Goal: Task Accomplishment & Management: Use online tool/utility

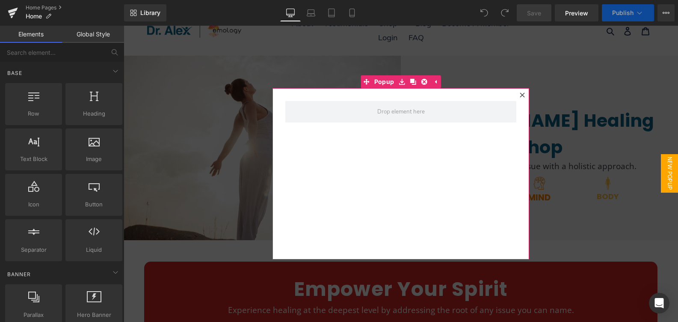
scroll to position [42, 0]
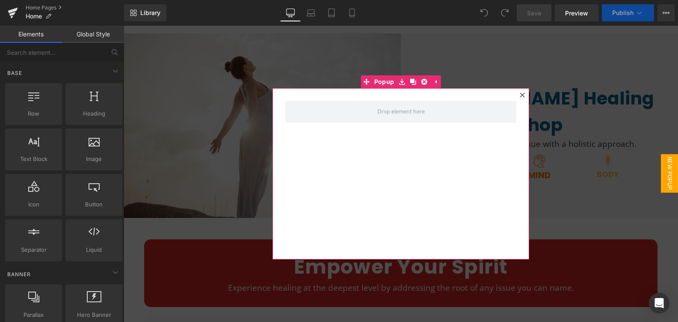
click at [519, 92] on icon at bounding box center [521, 94] width 5 height 5
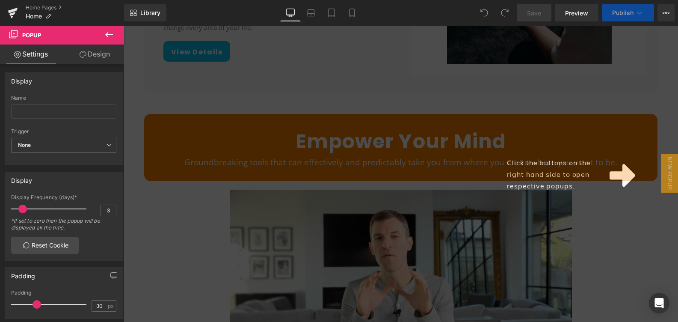
click at [429, 186] on div "Click the buttons on the right hand side to open respective popups." at bounding box center [401, 174] width 554 height 296
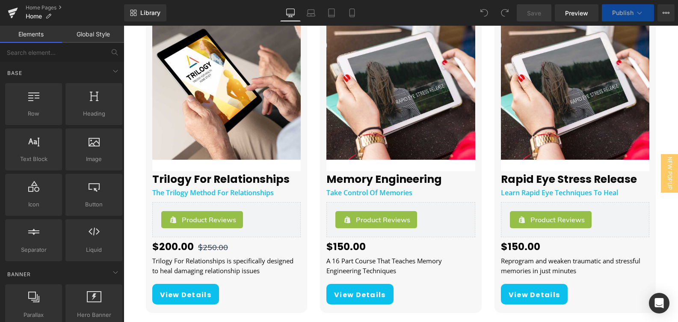
scroll to position [1135, 0]
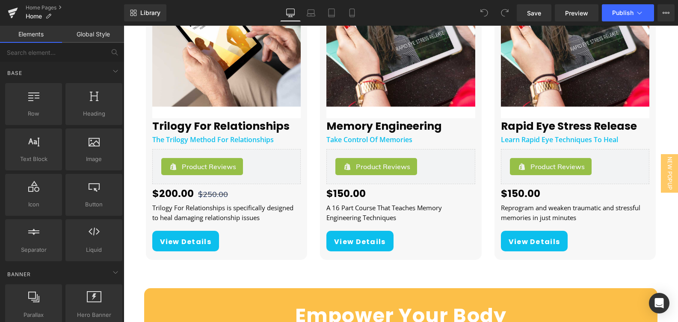
click at [406, 200] on div "$150.00 $0" at bounding box center [400, 193] width 149 height 15
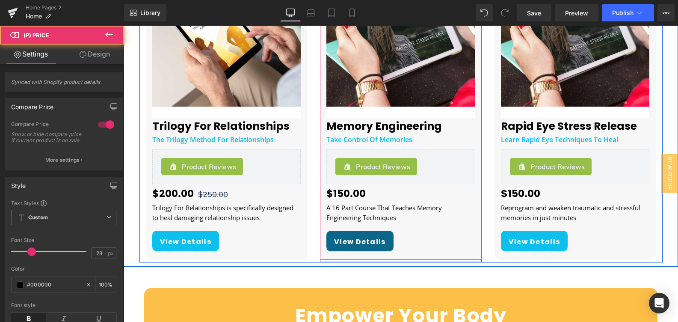
click at [382, 239] on span "(P) View More" at bounding box center [400, 237] width 37 height 10
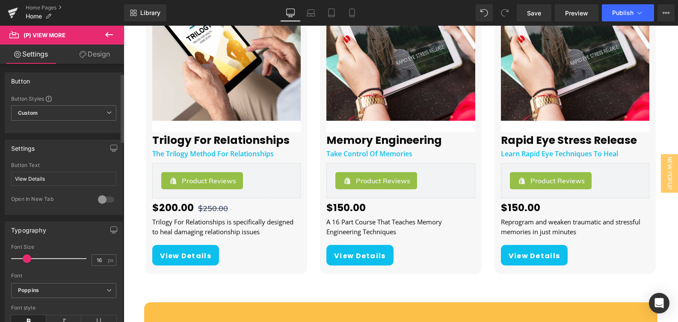
scroll to position [203, 0]
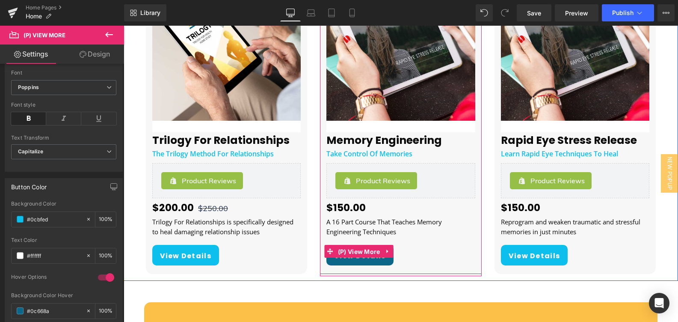
click at [358, 252] on span "(P) View More" at bounding box center [359, 251] width 47 height 13
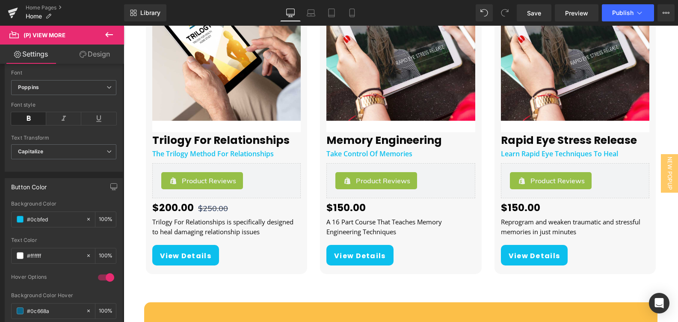
click at [43, 36] on span "(P) View More" at bounding box center [45, 35] width 42 height 7
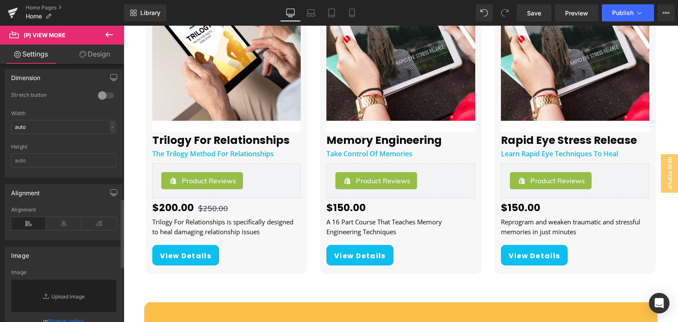
scroll to position [0, 0]
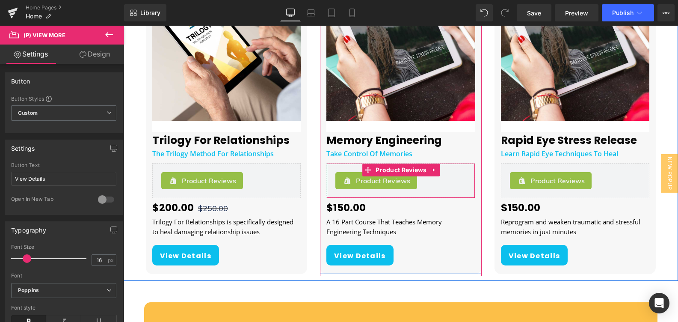
click at [360, 162] on div "Memory Engineering Heading Take Control Of Memories Heading Product Reviews - S…" at bounding box center [401, 118] width 162 height 293
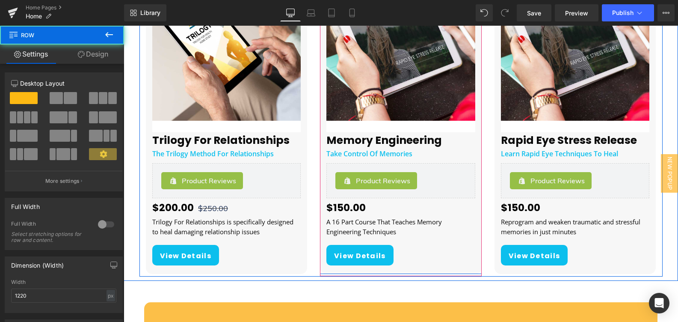
click at [382, 90] on img at bounding box center [400, 46] width 149 height 149
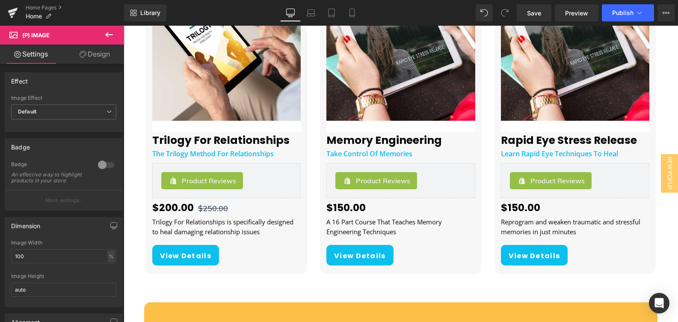
click at [30, 32] on span "(P) Image" at bounding box center [35, 35] width 27 height 7
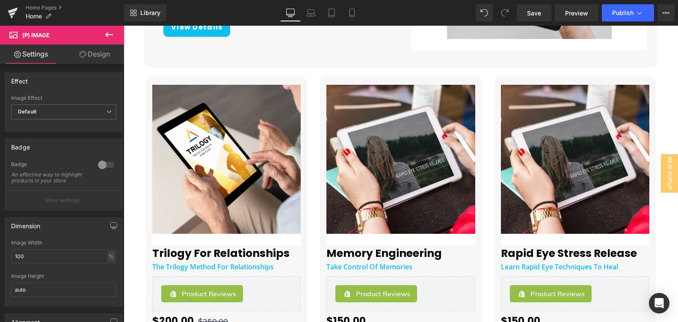
scroll to position [937, 0]
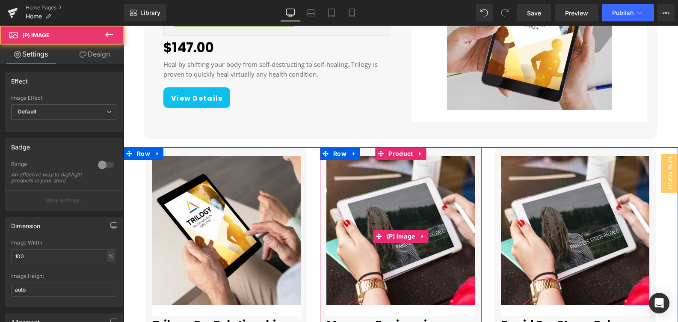
click at [357, 166] on img at bounding box center [400, 230] width 149 height 149
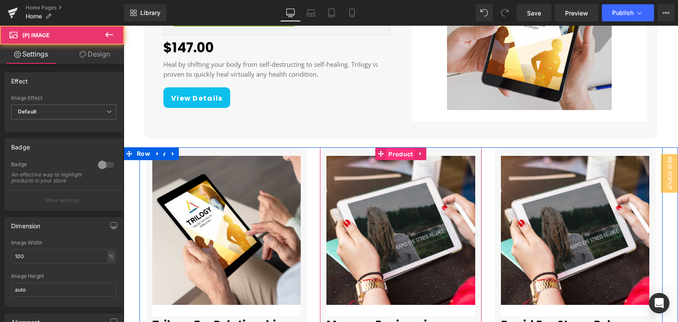
click at [394, 154] on span "Product" at bounding box center [400, 153] width 29 height 13
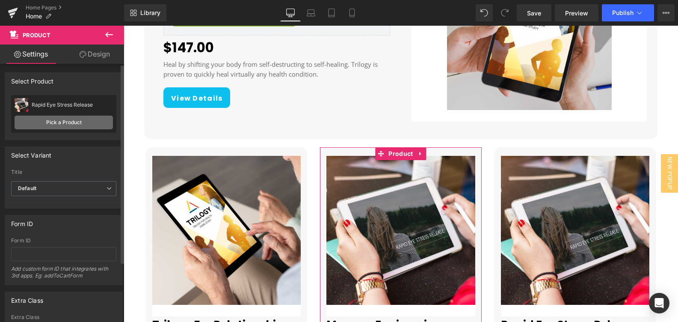
click at [75, 119] on link "Pick a Product" at bounding box center [64, 122] width 98 height 14
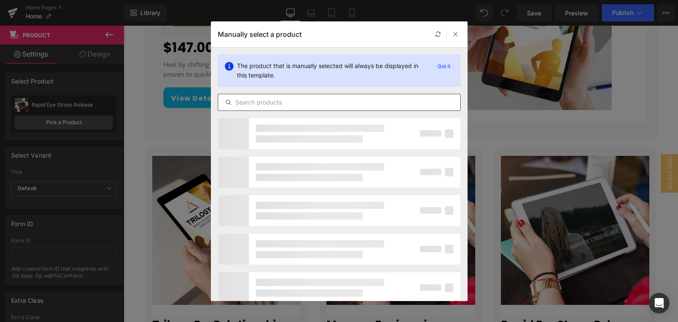
click at [286, 100] on input "text" at bounding box center [339, 102] width 242 height 10
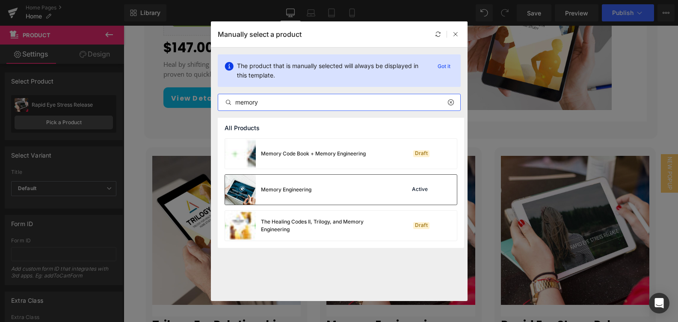
type input "memory"
click at [353, 189] on div "Memory Engineering Active" at bounding box center [341, 189] width 232 height 30
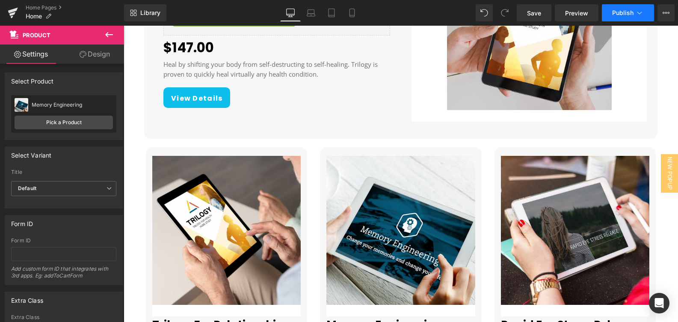
click at [616, 14] on span "Publish" at bounding box center [622, 12] width 21 height 7
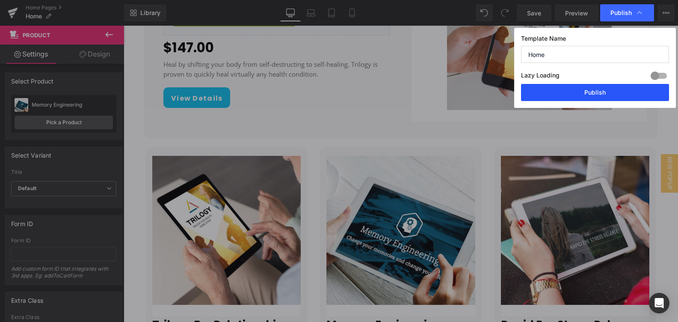
click at [587, 92] on button "Publish" at bounding box center [595, 92] width 148 height 17
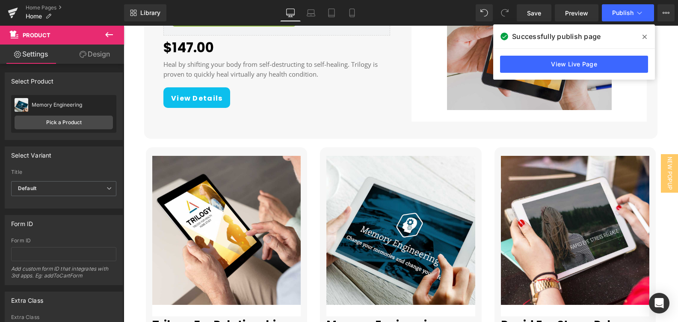
click at [644, 38] on icon at bounding box center [644, 36] width 4 height 7
